Goal: Entertainment & Leisure: Consume media (video, audio)

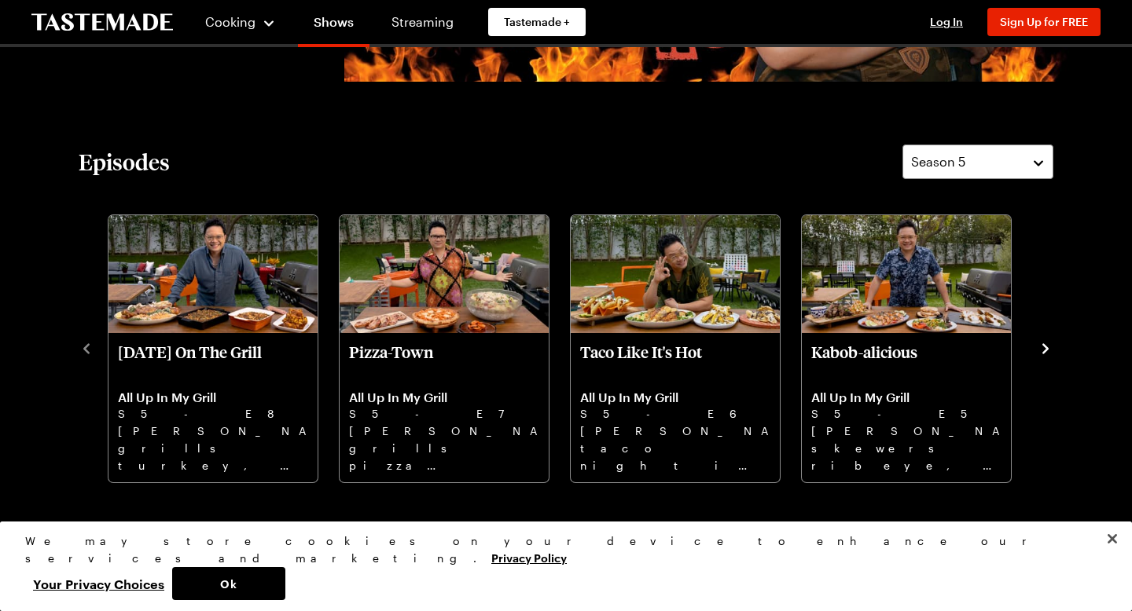
scroll to position [472, 0]
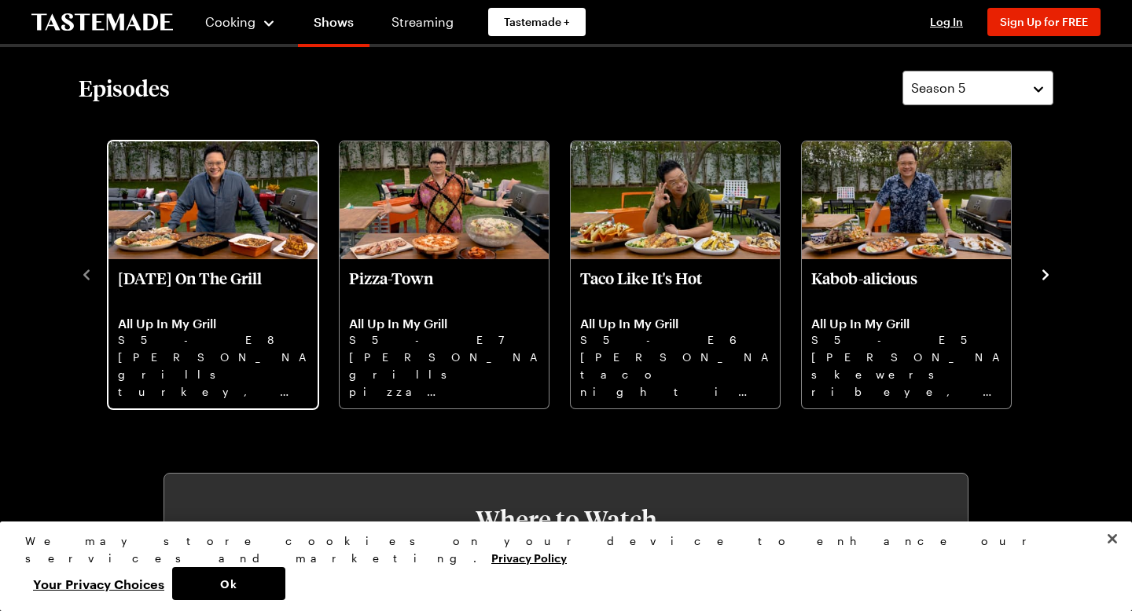
click at [273, 248] on img "Thanksgiving On The Grill" at bounding box center [212, 200] width 209 height 118
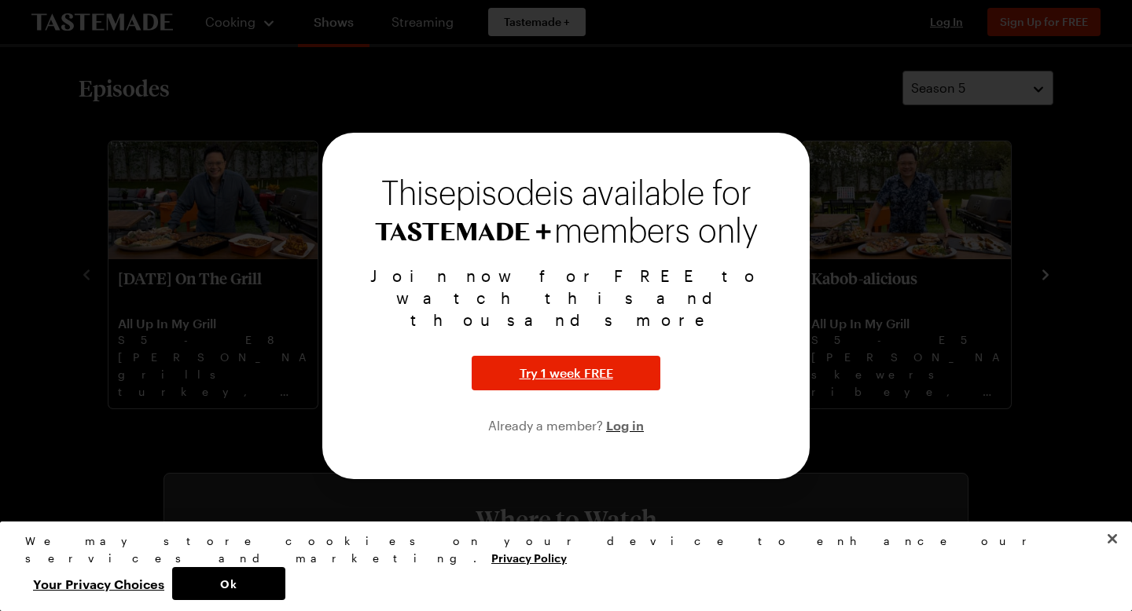
click at [792, 147] on div at bounding box center [566, 305] width 1132 height 611
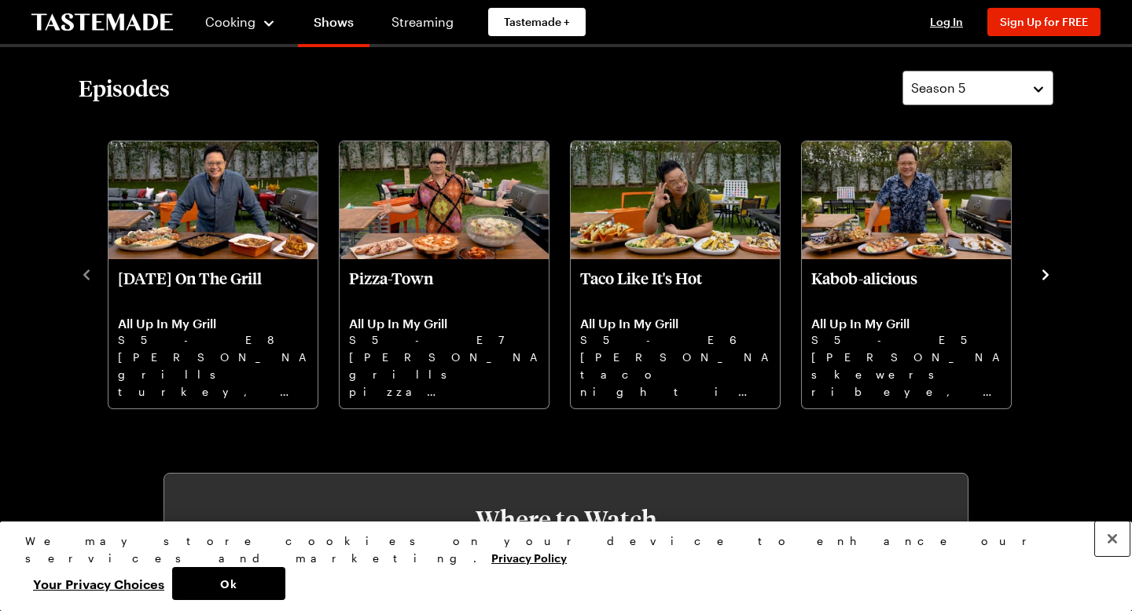
click at [1114, 556] on button "Close" at bounding box center [1112, 539] width 35 height 35
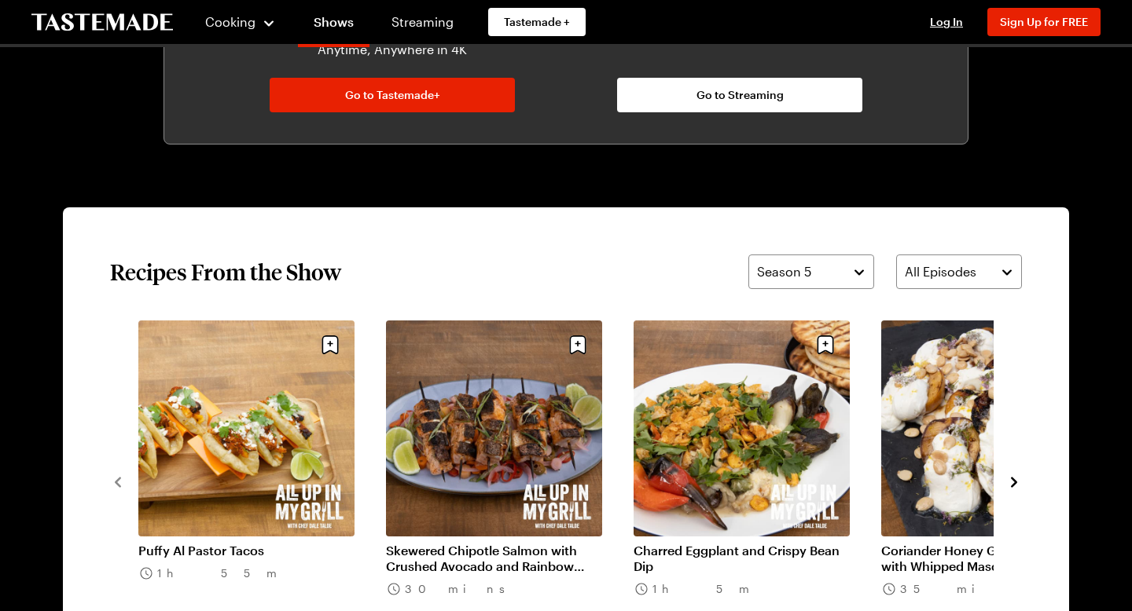
scroll to position [1032, 0]
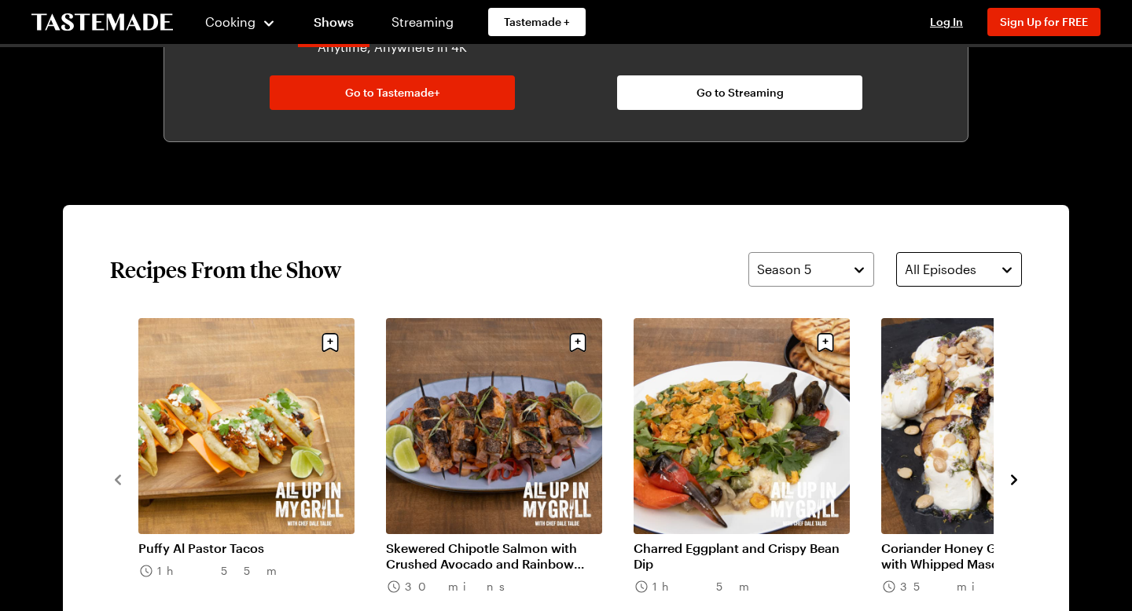
click at [930, 262] on span "All Episodes" at bounding box center [941, 269] width 72 height 19
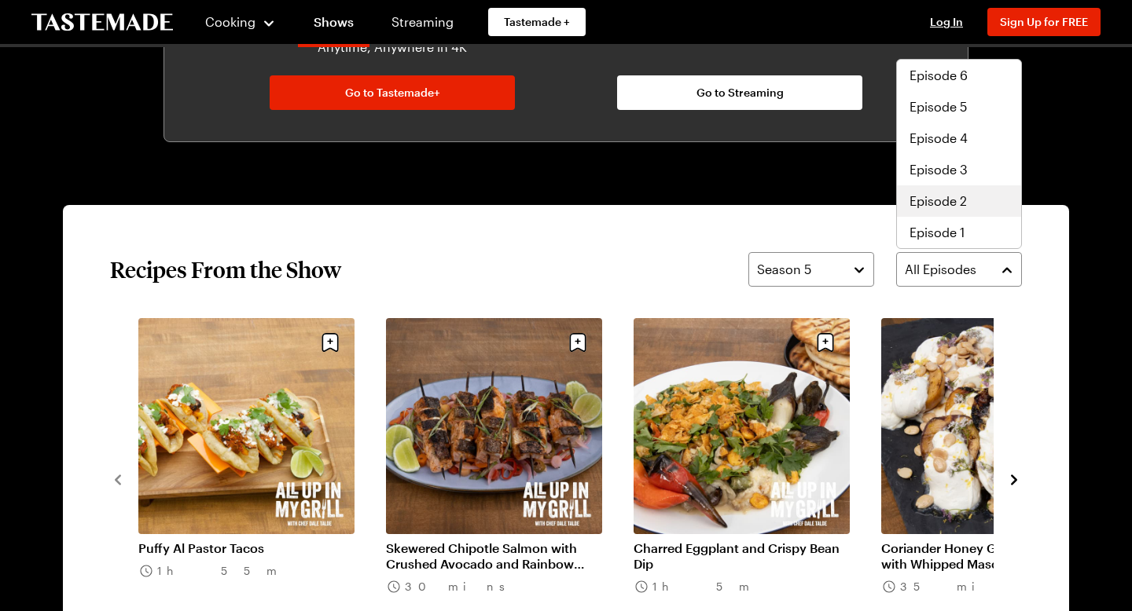
scroll to position [0, 0]
click at [748, 182] on div "All Up In My Grill Cooking 5 Seasons Top Chef alum [PERSON_NAME] is back to fir…" at bounding box center [566, 219] width 1132 height 2409
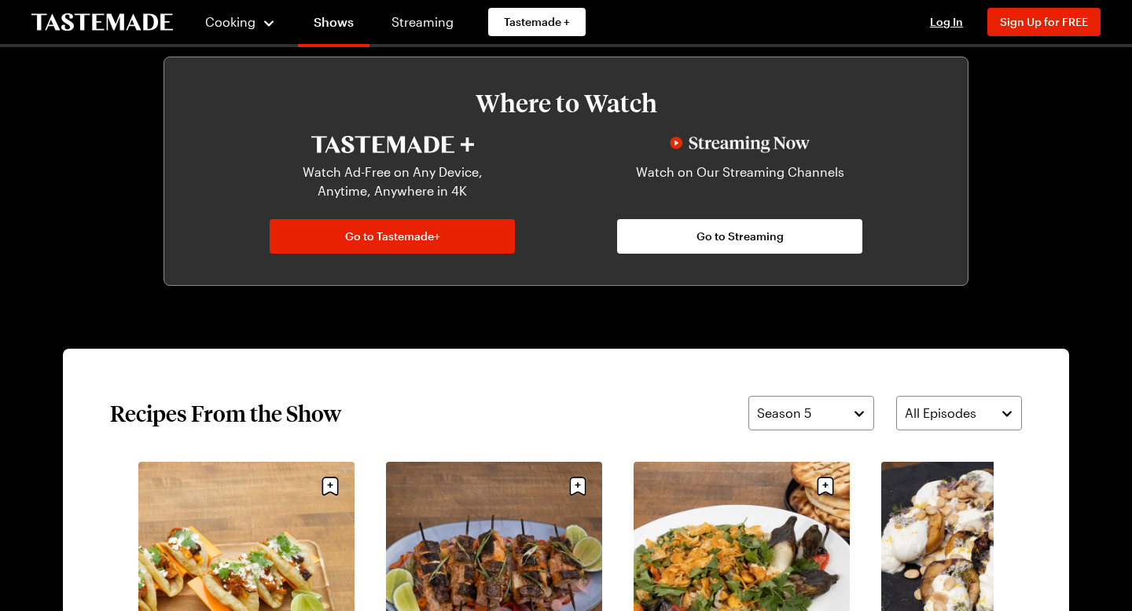
scroll to position [915, 0]
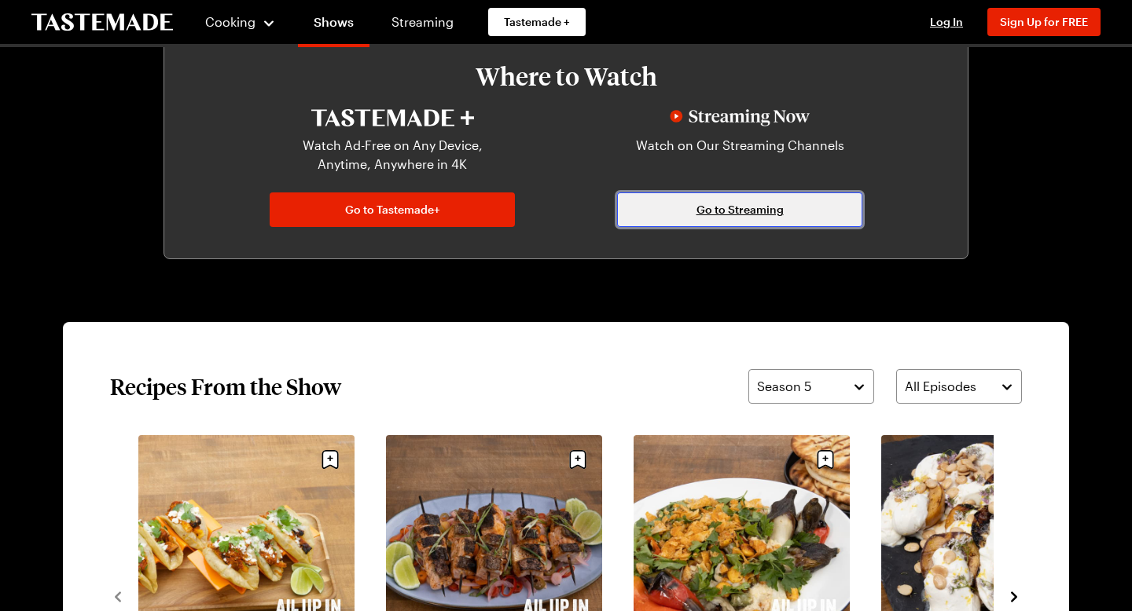
click at [714, 217] on span "Go to Streaming" at bounding box center [739, 210] width 87 height 16
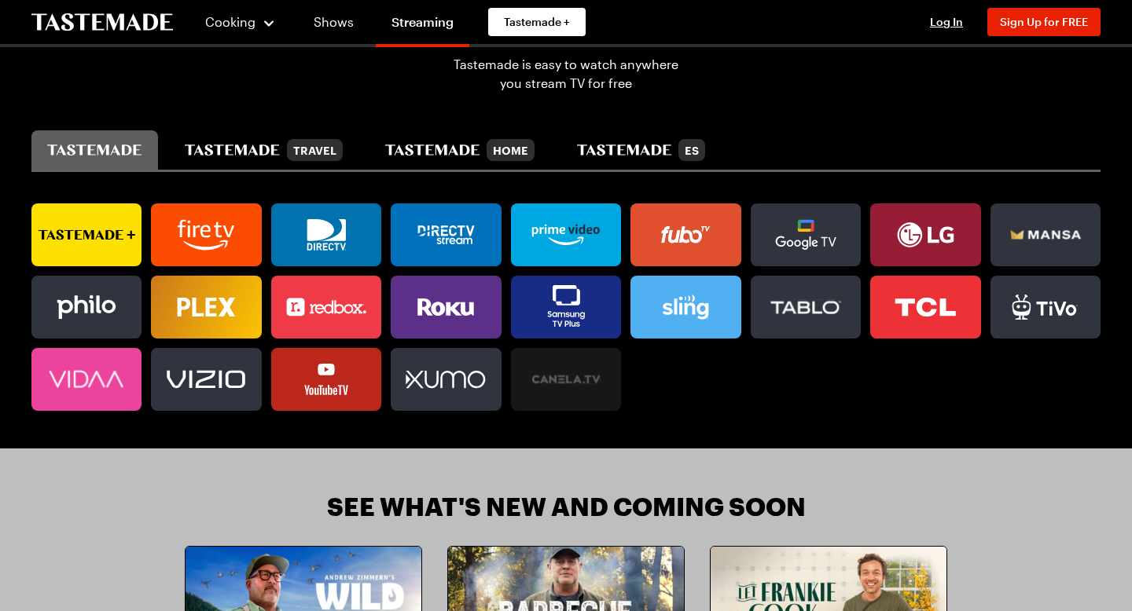
scroll to position [1022, 0]
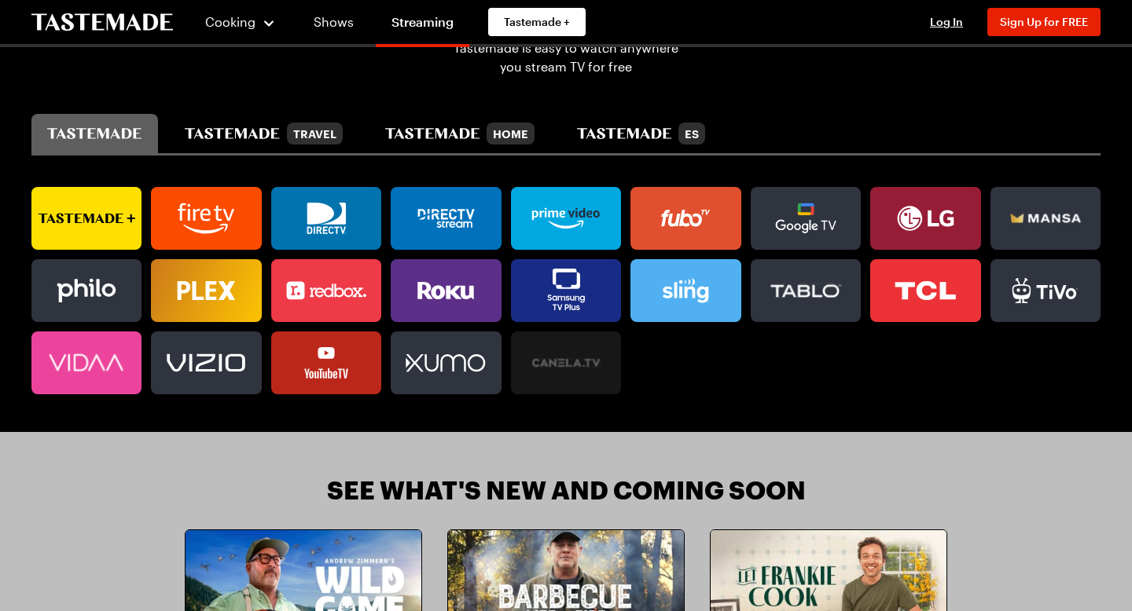
click at [567, 295] on icon at bounding box center [566, 303] width 38 height 16
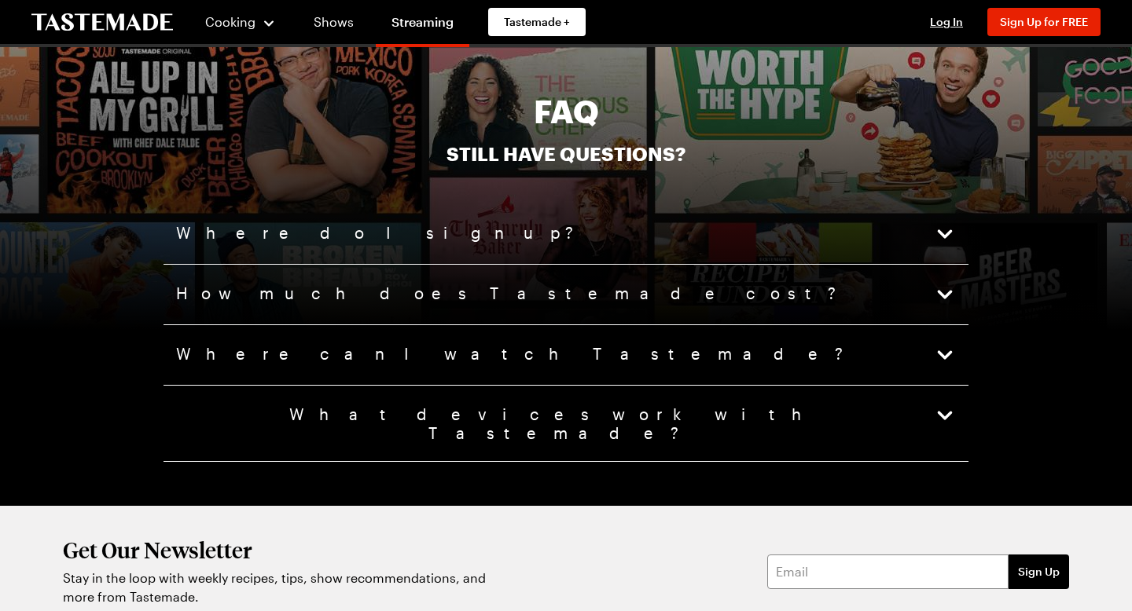
scroll to position [4055, 0]
